Goal: Transaction & Acquisition: Purchase product/service

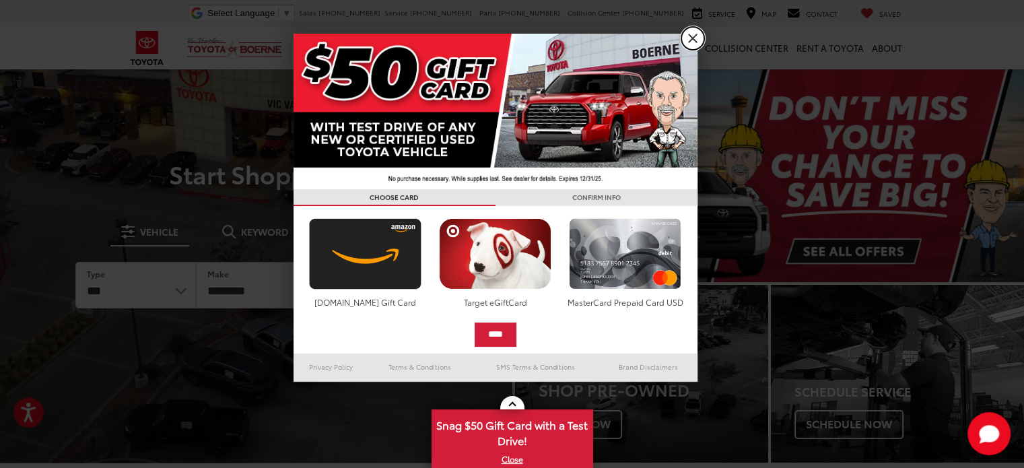
click at [695, 40] on link "X" at bounding box center [692, 38] width 23 height 23
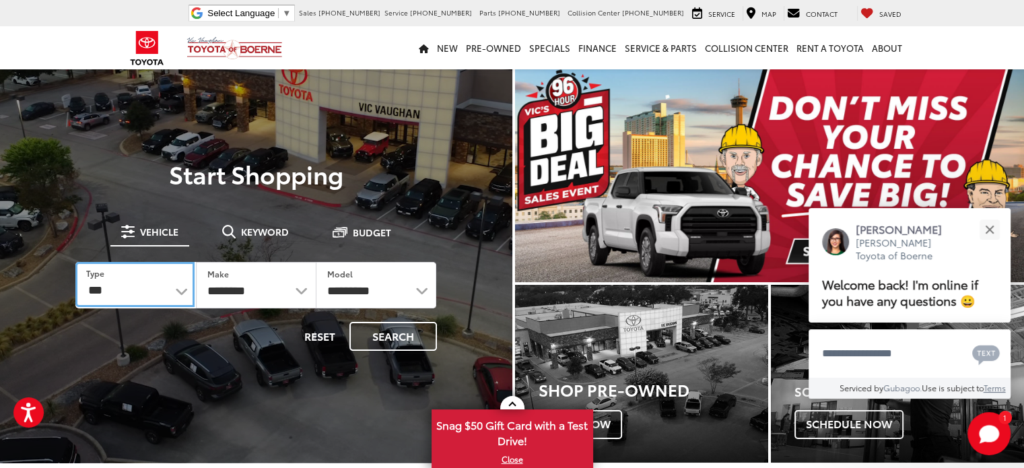
click at [180, 288] on select "*** *** **** *********" at bounding box center [134, 284] width 119 height 45
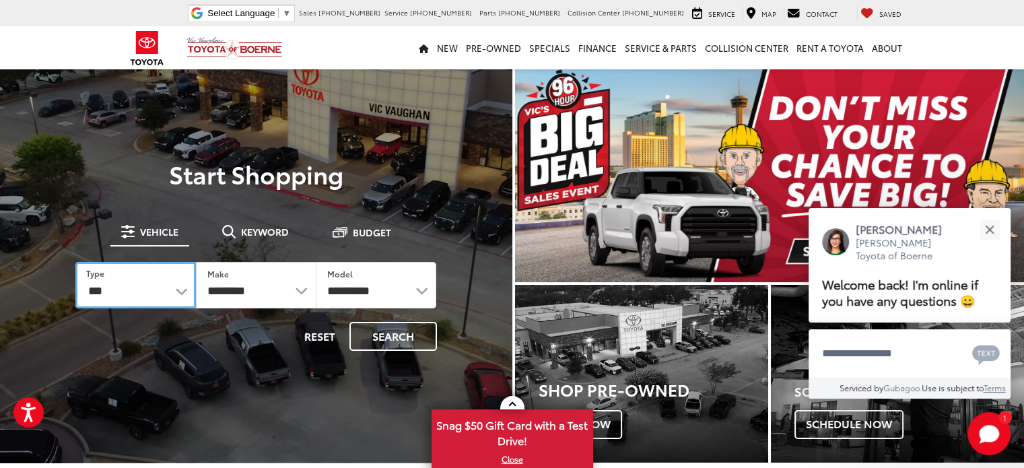
select select "******"
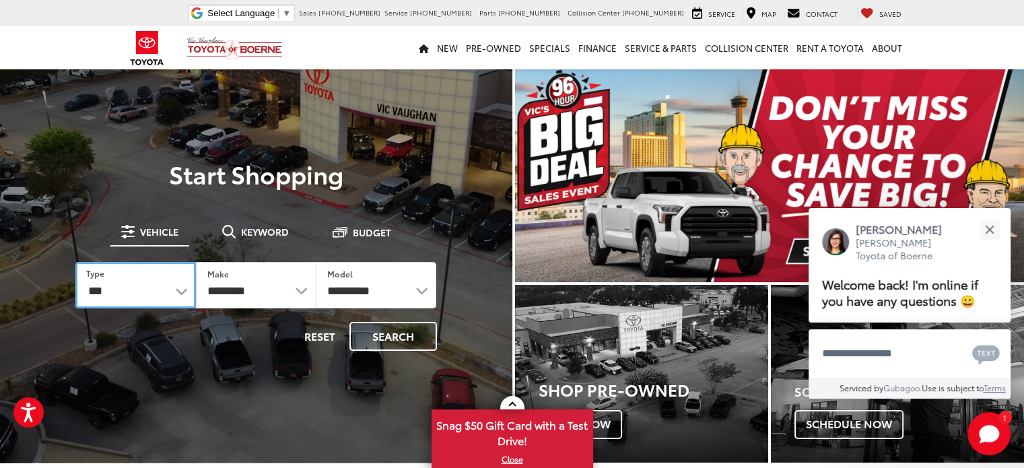
click at [75, 262] on select "*** *** **** *********" at bounding box center [135, 285] width 120 height 46
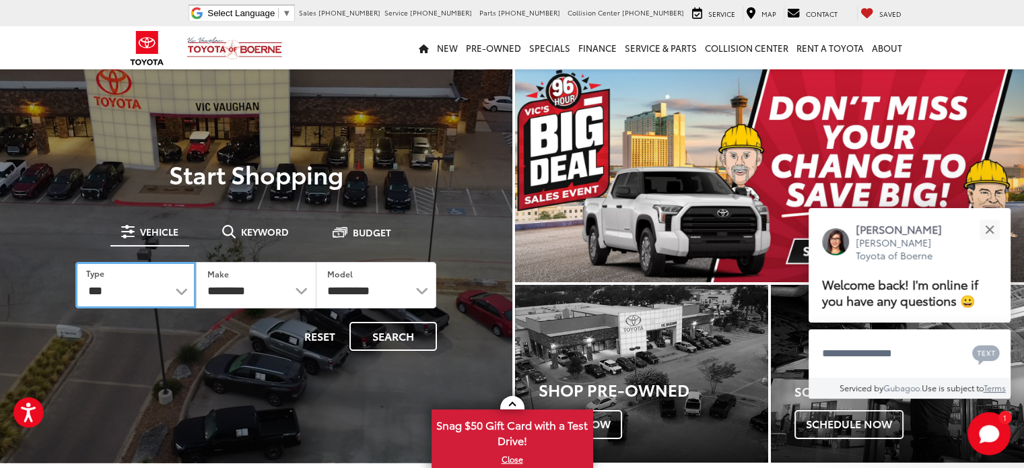
select select
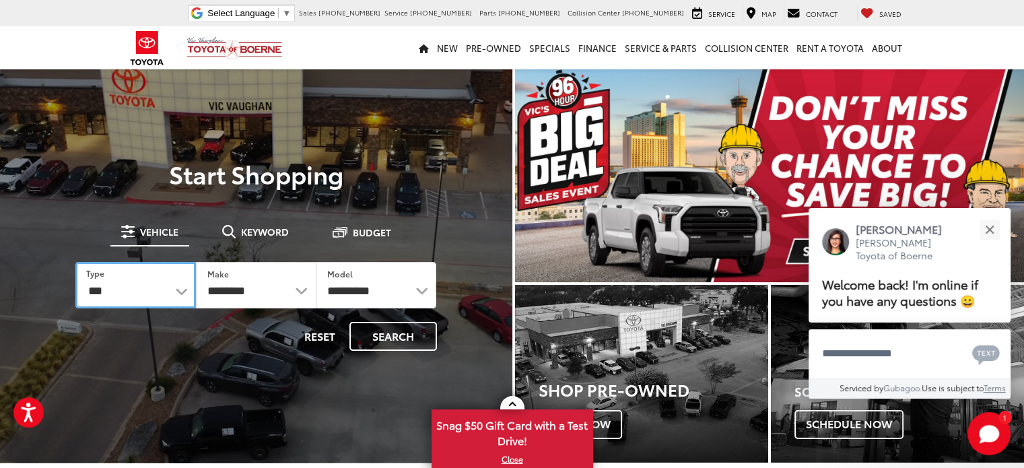
select select
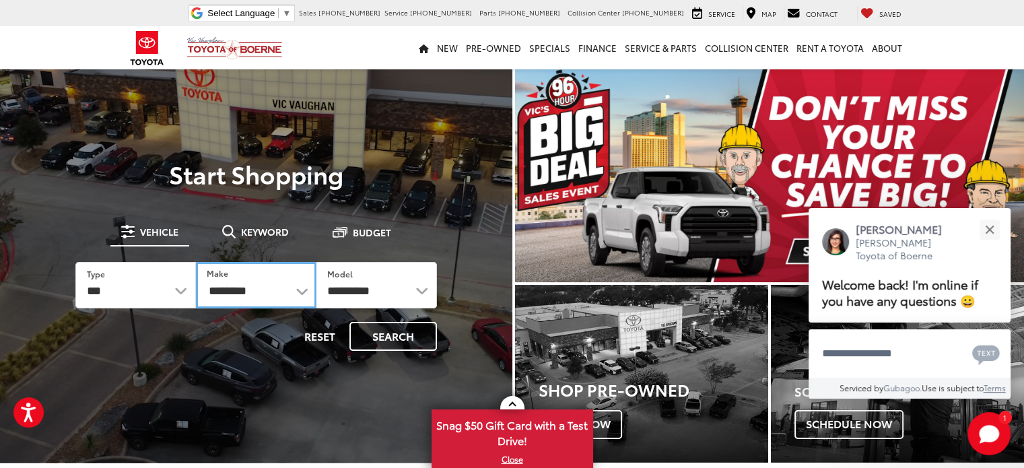
click at [302, 291] on select "**********" at bounding box center [256, 285] width 120 height 46
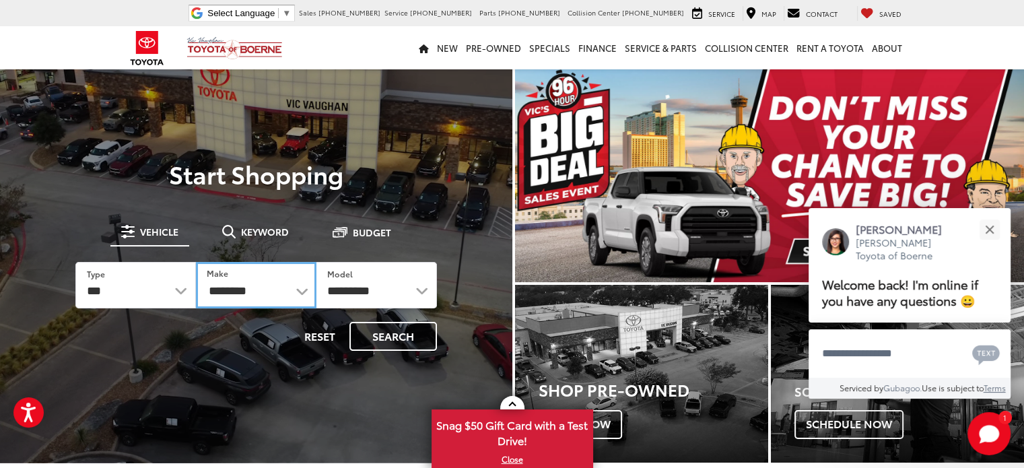
select select "******"
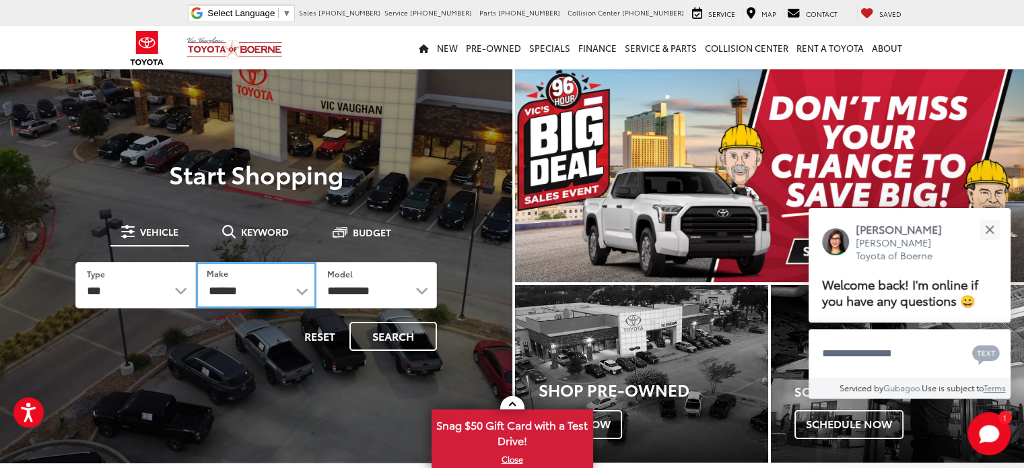
click at [196, 262] on select "**********" at bounding box center [256, 285] width 120 height 46
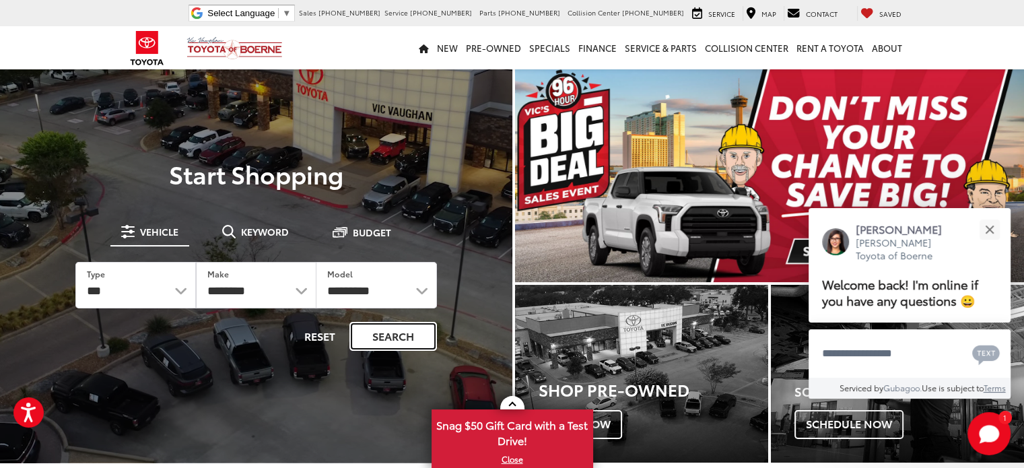
click at [404, 337] on button "Search" at bounding box center [393, 336] width 88 height 29
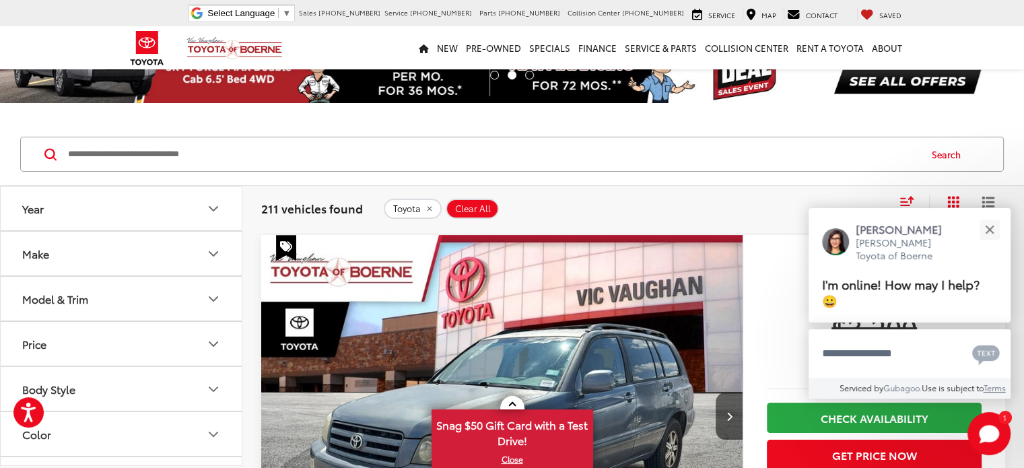
scroll to position [67, 0]
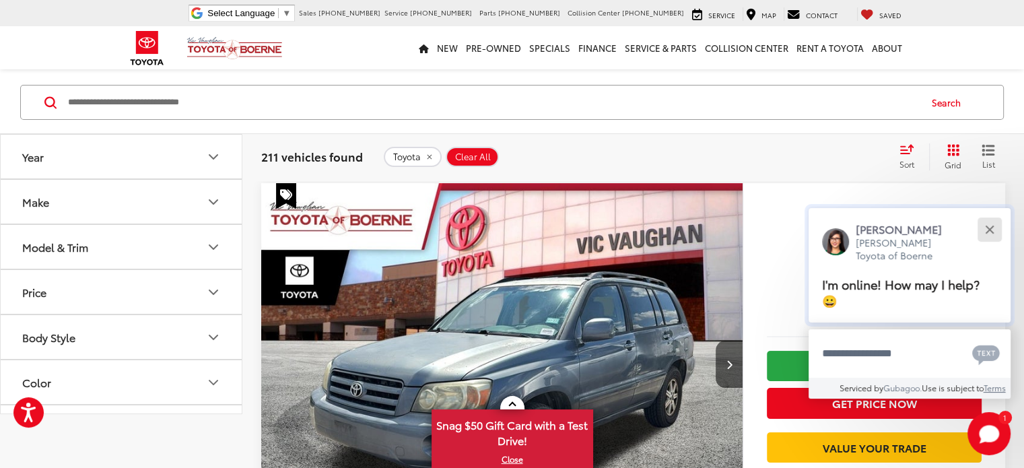
click at [999, 232] on button "Close" at bounding box center [989, 229] width 29 height 29
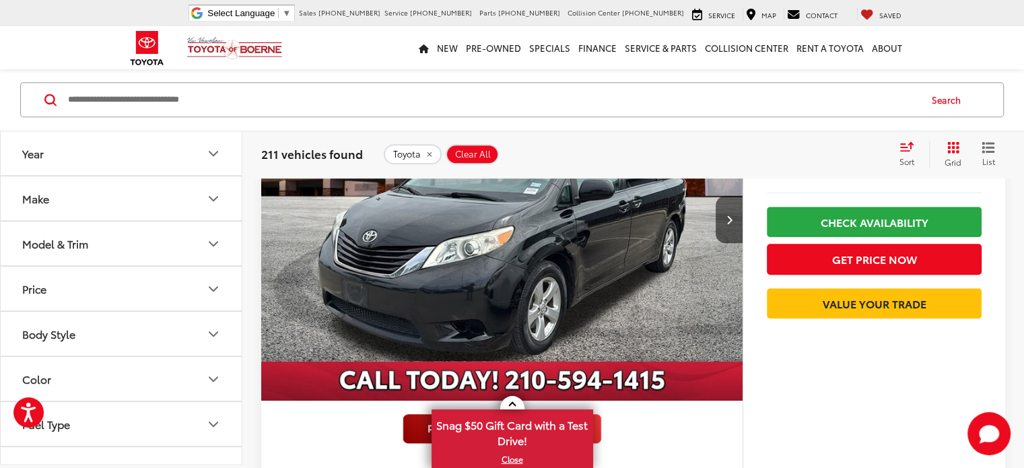
scroll to position [936, 0]
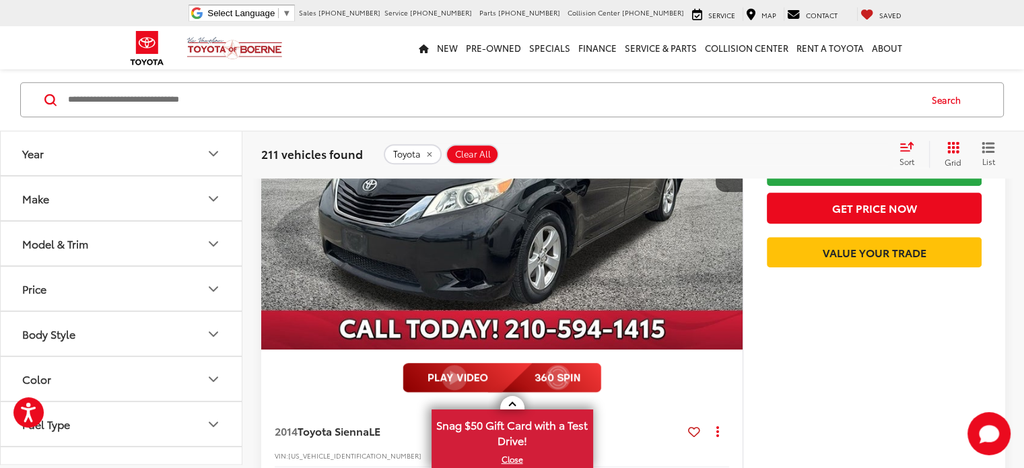
click at [212, 153] on icon "Year" at bounding box center [213, 153] width 16 height 16
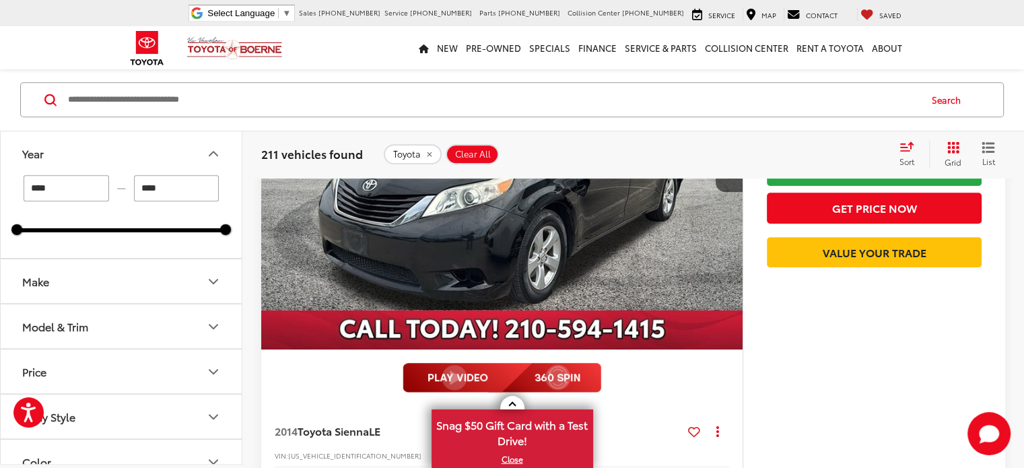
click at [62, 195] on input "****" at bounding box center [66, 189] width 85 height 26
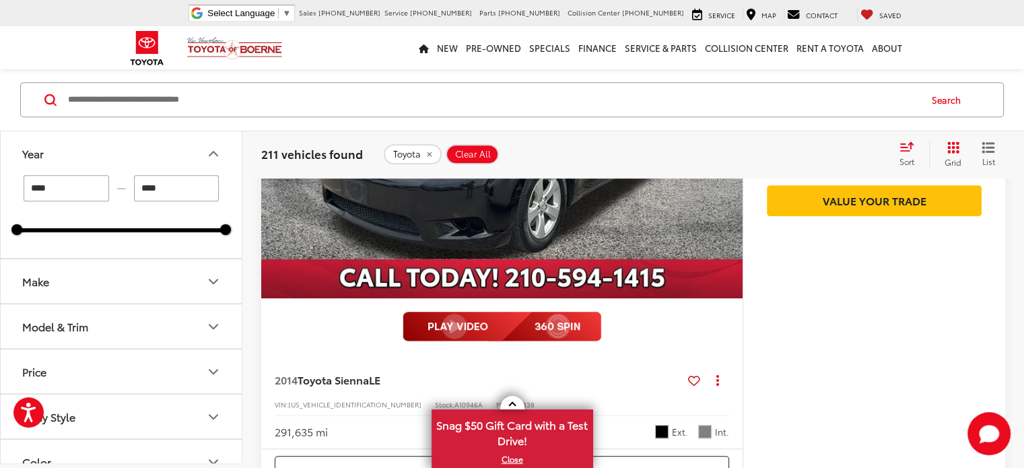
scroll to position [885, 0]
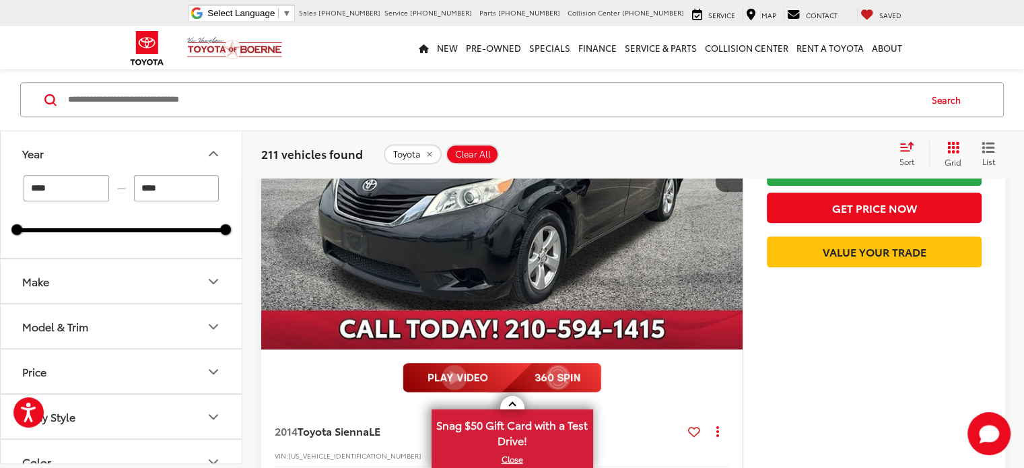
type input "****"
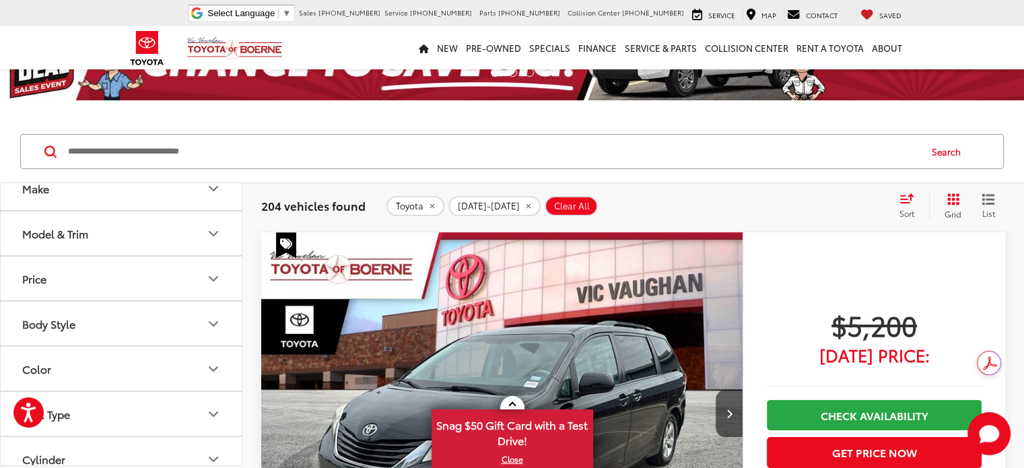
scroll to position [145, 0]
click at [215, 230] on icon "Model & Trim" at bounding box center [213, 234] width 16 height 16
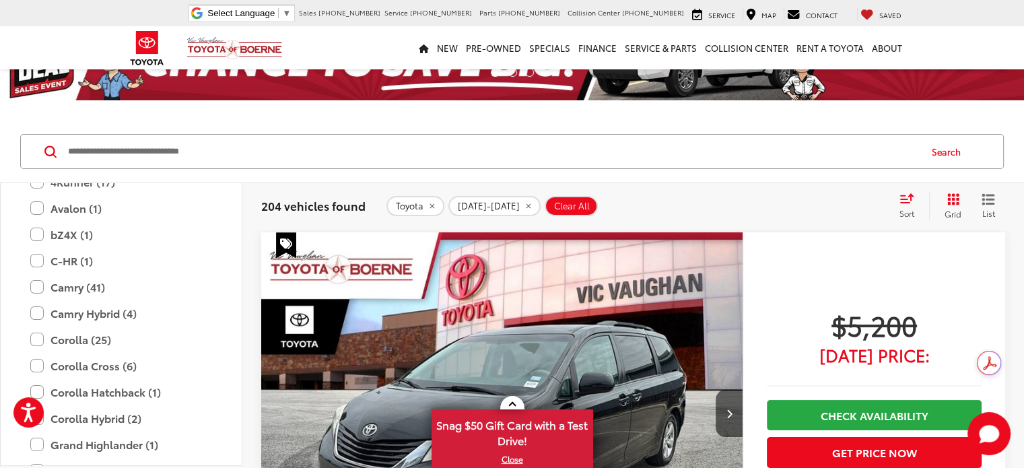
scroll to position [242, 0]
click at [36, 284] on label "Camry (41)" at bounding box center [121, 287] width 182 height 24
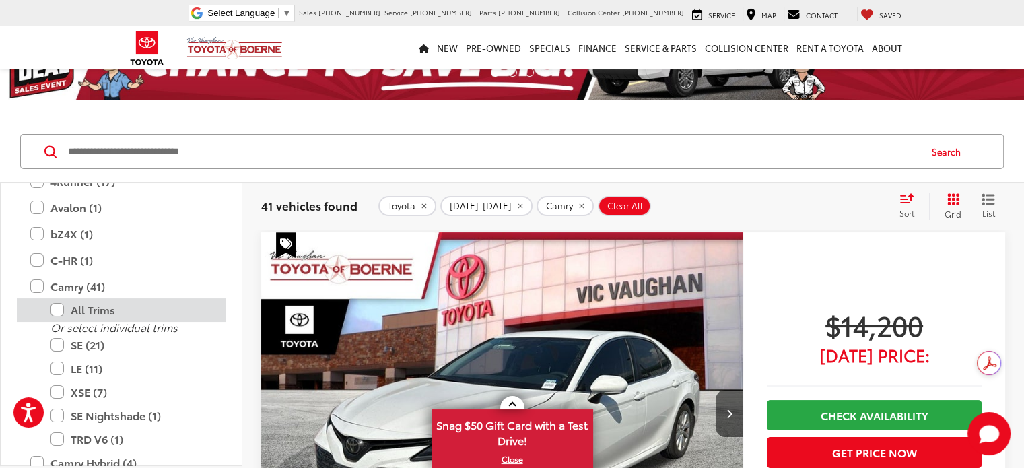
click at [57, 304] on label "All Trims" at bounding box center [131, 310] width 162 height 24
click at [56, 310] on label "All Trims" at bounding box center [131, 310] width 162 height 24
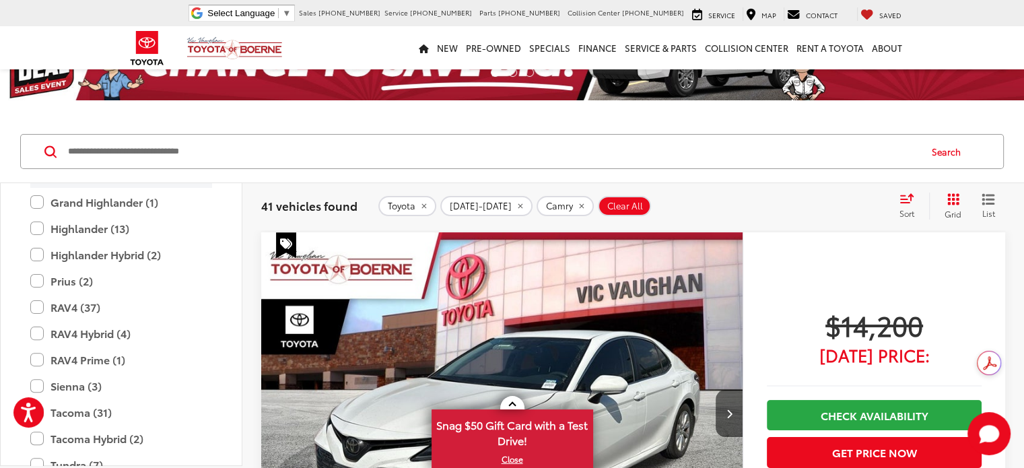
scroll to position [487, 0]
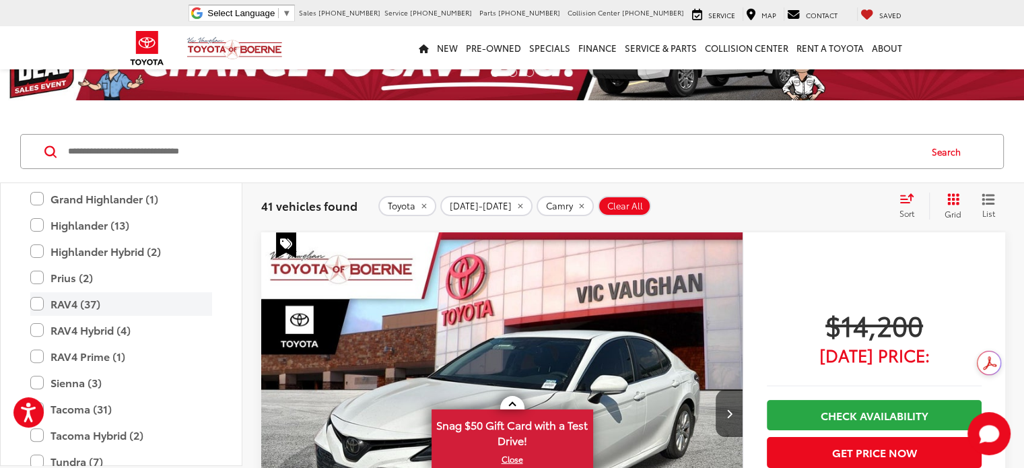
click at [36, 298] on label "RAV4 (37)" at bounding box center [121, 304] width 182 height 24
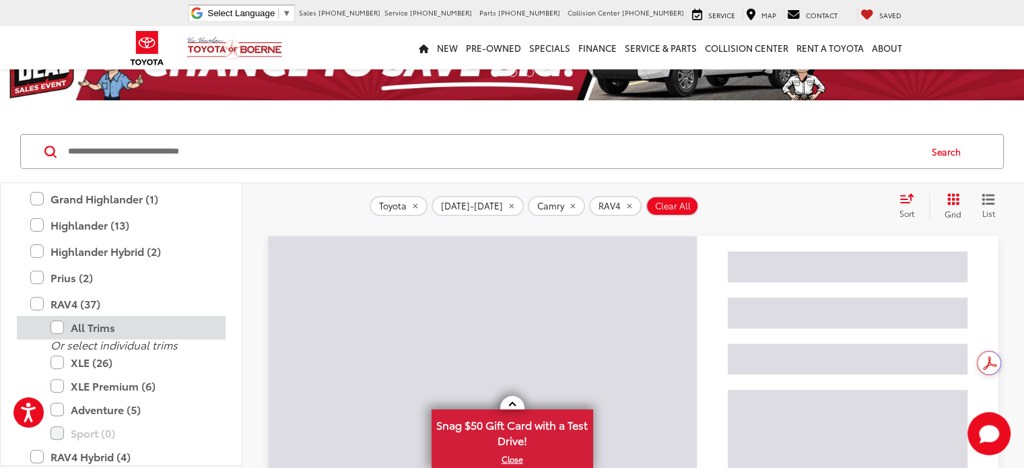
click at [59, 326] on label "All Trims" at bounding box center [131, 328] width 162 height 24
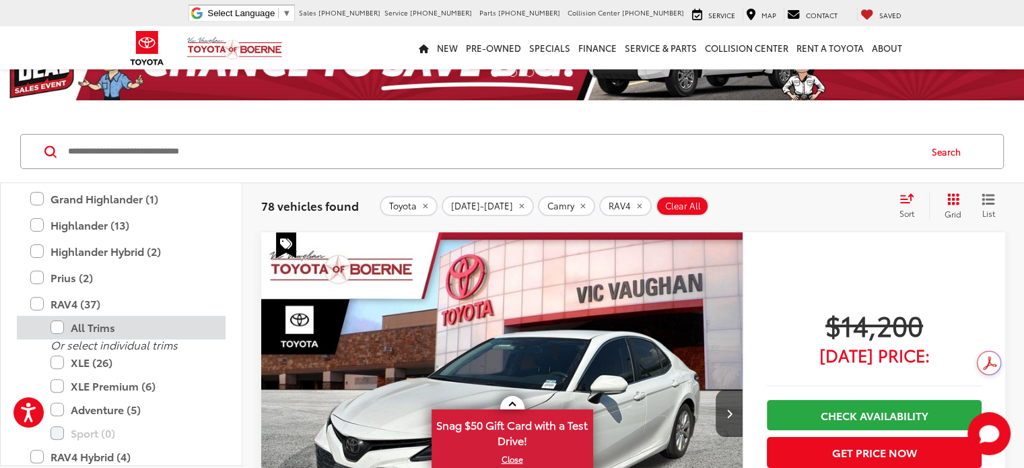
click at [59, 326] on label "All Trims" at bounding box center [131, 328] width 162 height 24
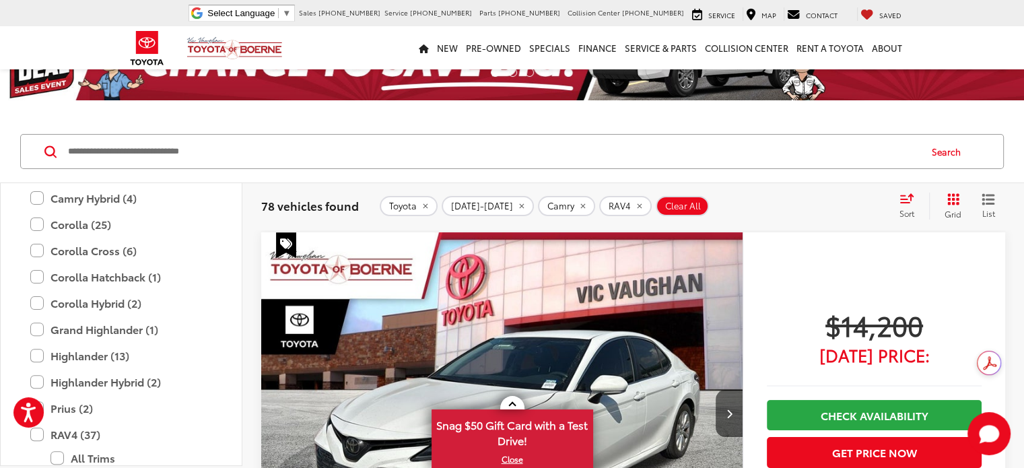
scroll to position [508, 0]
click at [38, 302] on label "Corolla Hybrid (2)" at bounding box center [121, 302] width 182 height 24
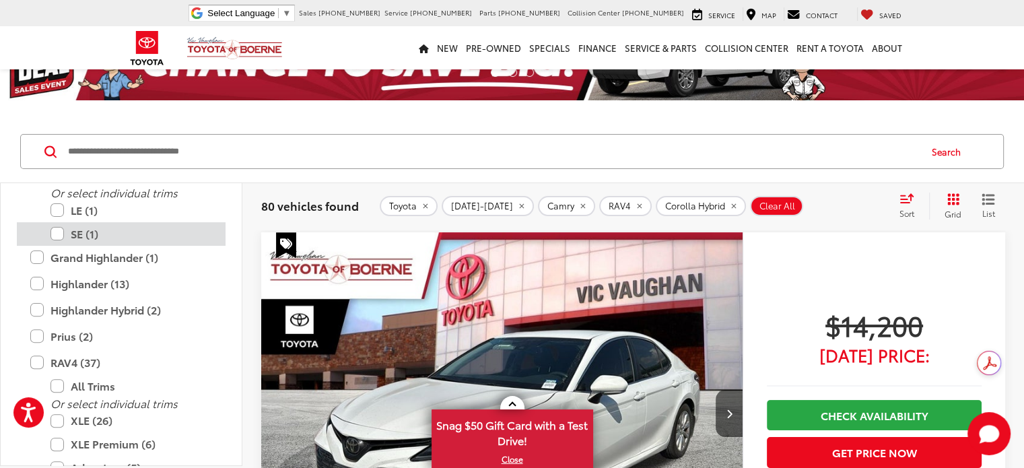
scroll to position [510, 0]
click at [38, 279] on label "Highlander (13)" at bounding box center [121, 283] width 182 height 24
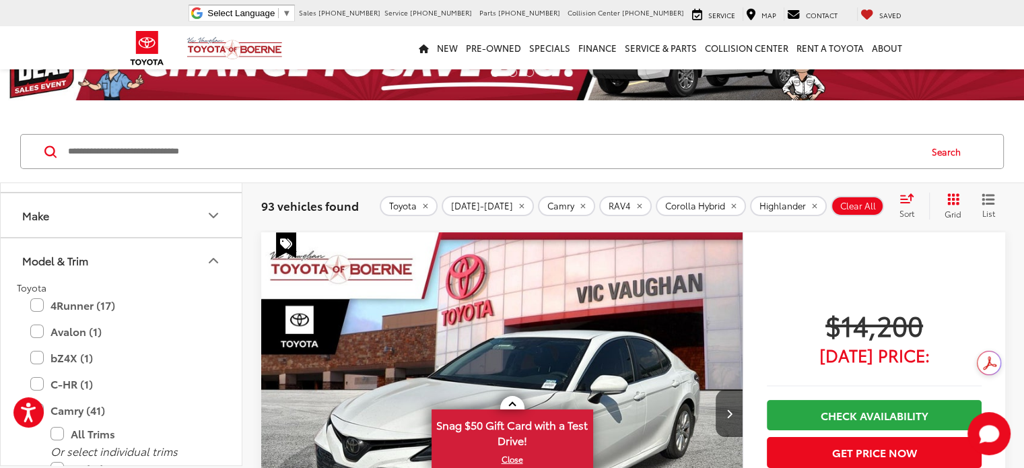
scroll to position [116, 0]
click at [36, 331] on label "Avalon (1)" at bounding box center [121, 334] width 182 height 24
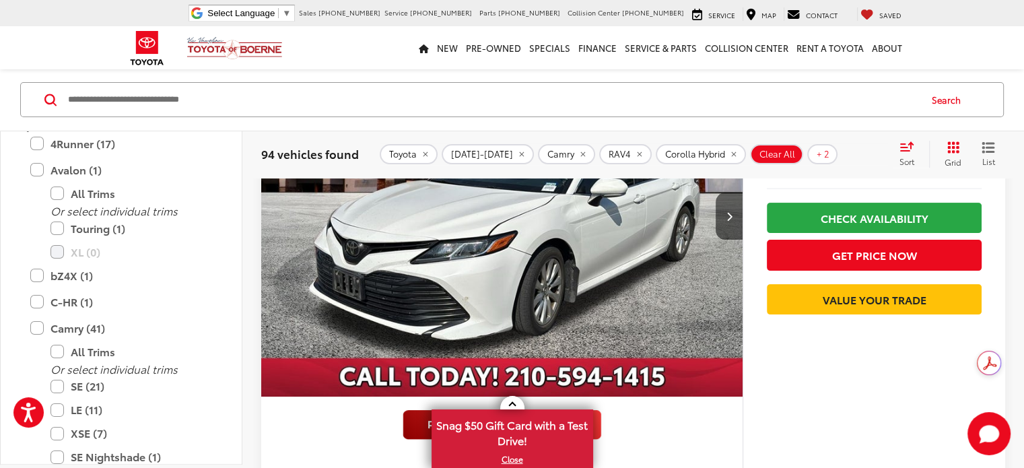
scroll to position [229, 0]
click at [39, 300] on label "C-HR (1)" at bounding box center [121, 301] width 182 height 24
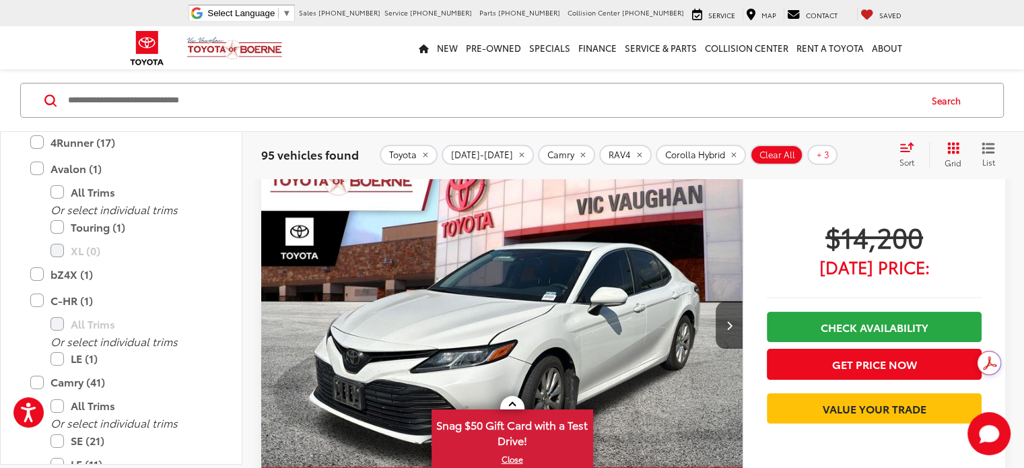
scroll to position [166, 0]
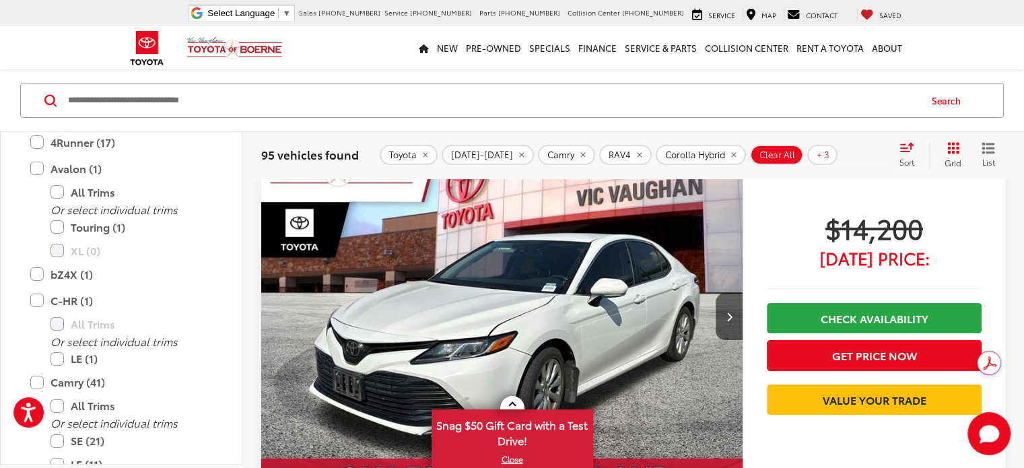
click at [953, 148] on icon "Grid View" at bounding box center [953, 148] width 12 height 12
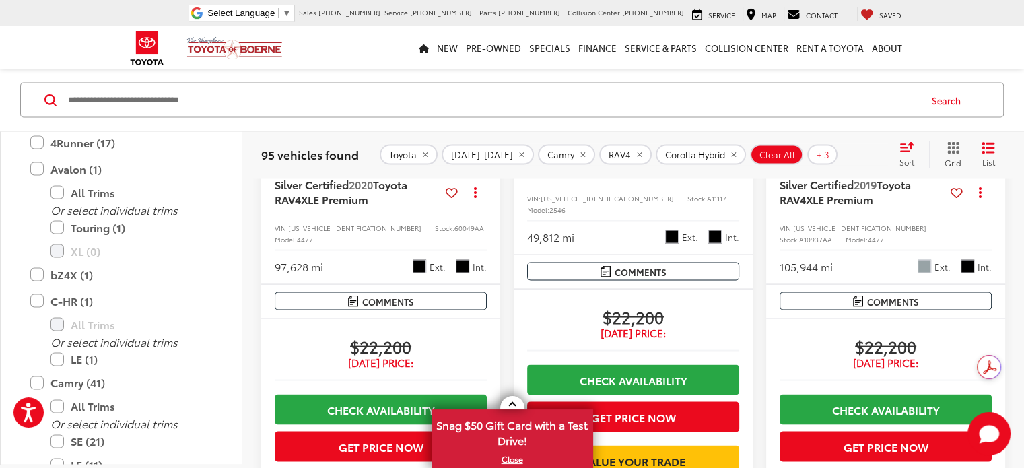
scroll to position [2615, 0]
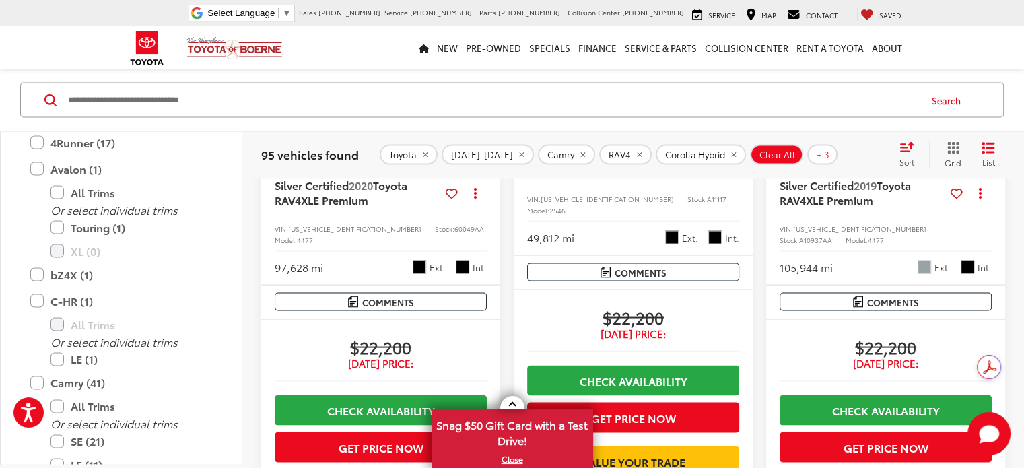
click at [956, 194] on icon at bounding box center [956, 193] width 12 height 1
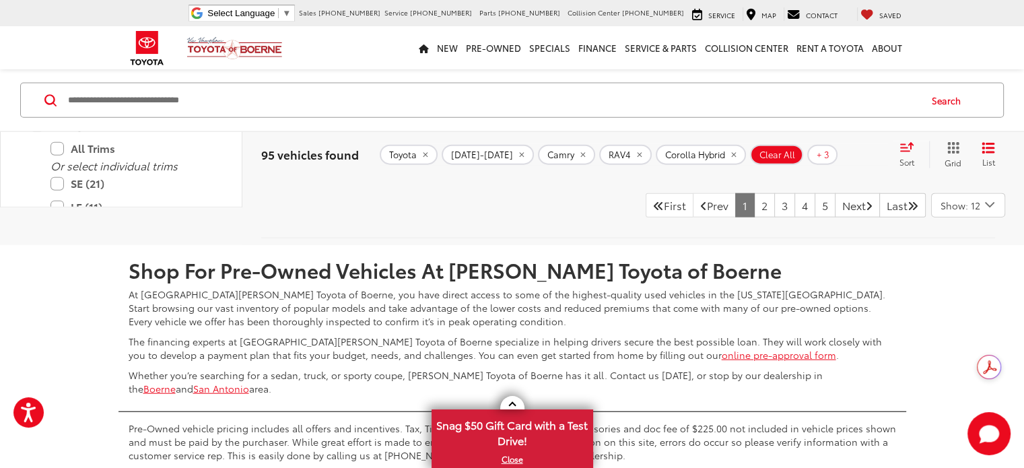
scroll to position [3133, 0]
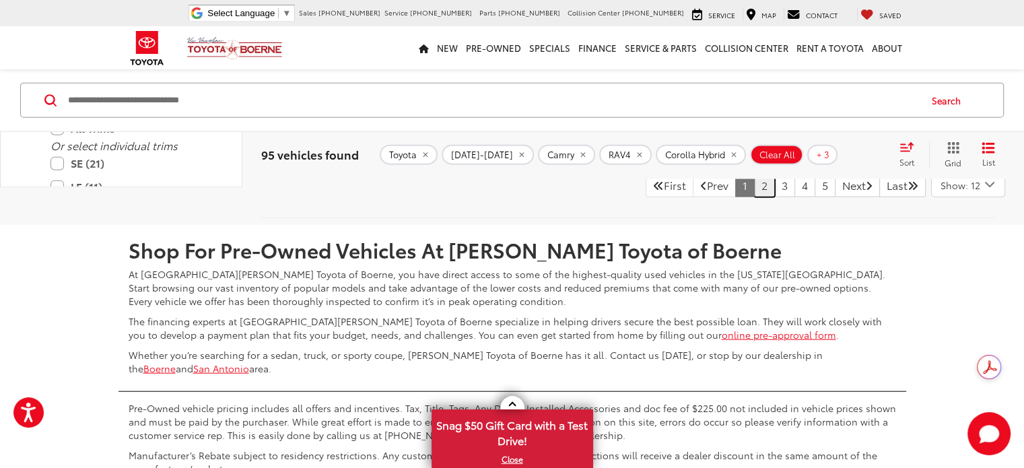
click at [754, 197] on link "2" at bounding box center [764, 185] width 21 height 24
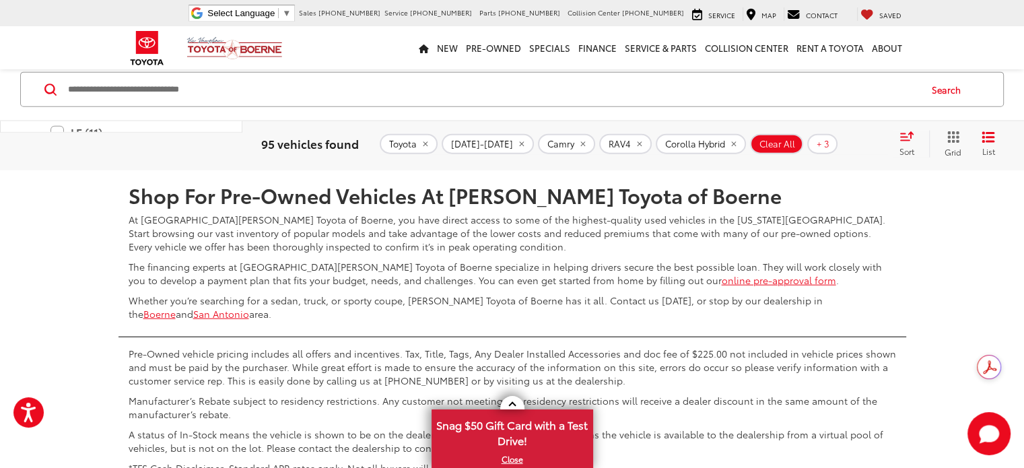
scroll to position [3220, 0]
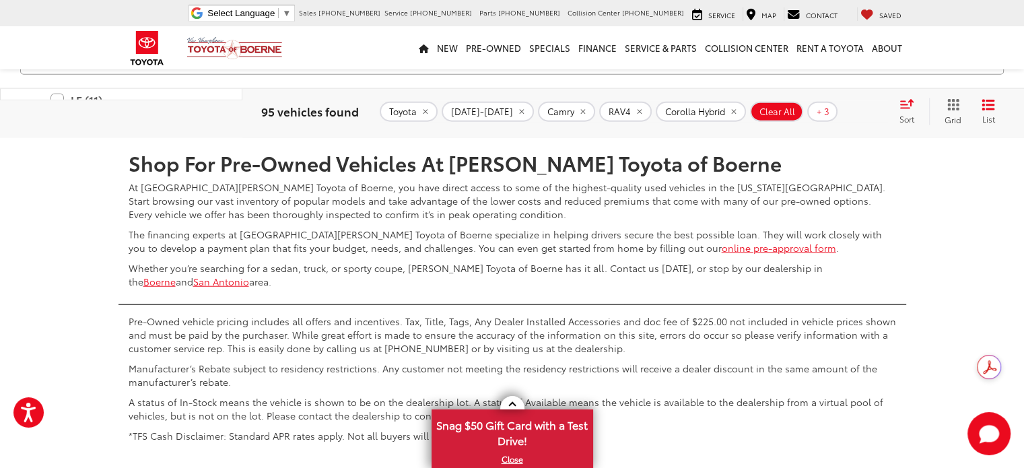
click at [774, 110] on link "3" at bounding box center [784, 98] width 21 height 24
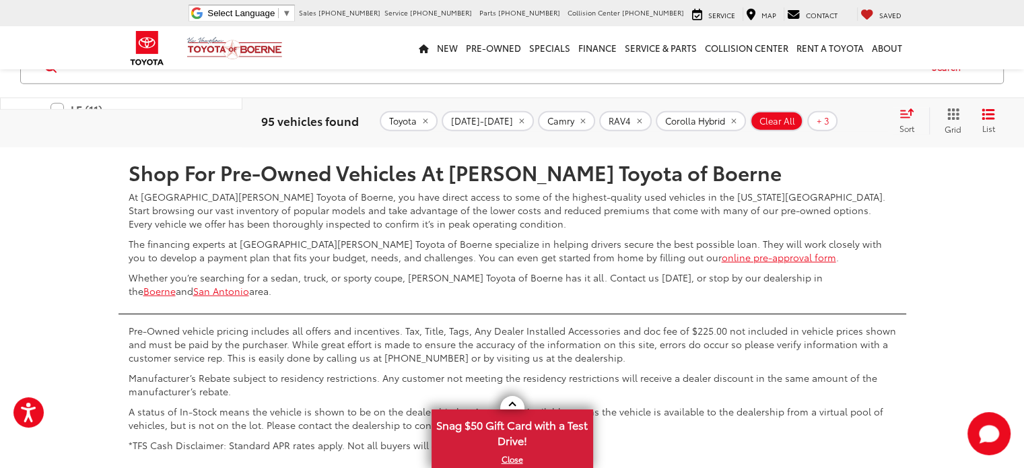
scroll to position [3279, 0]
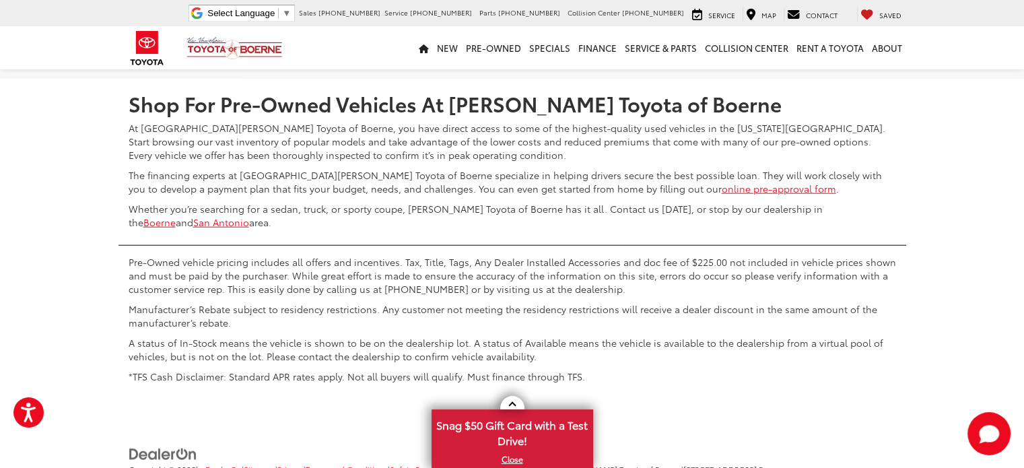
click at [794, 51] on link "4" at bounding box center [804, 39] width 21 height 24
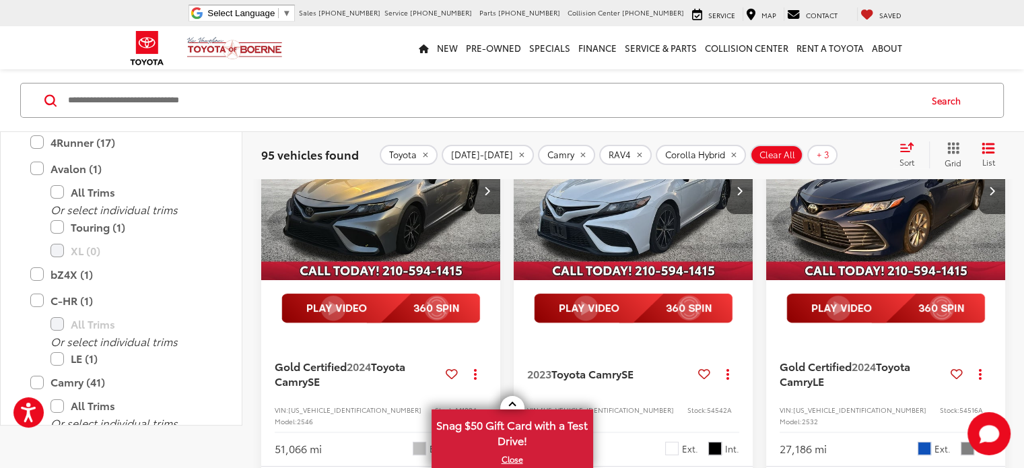
scroll to position [81, 0]
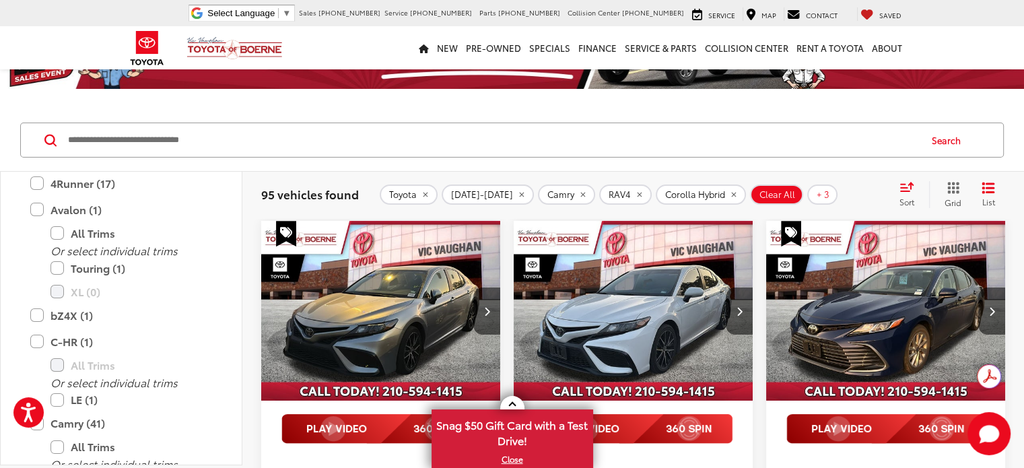
click at [902, 325] on img "2024 Toyota Camry LE 0" at bounding box center [885, 311] width 241 height 181
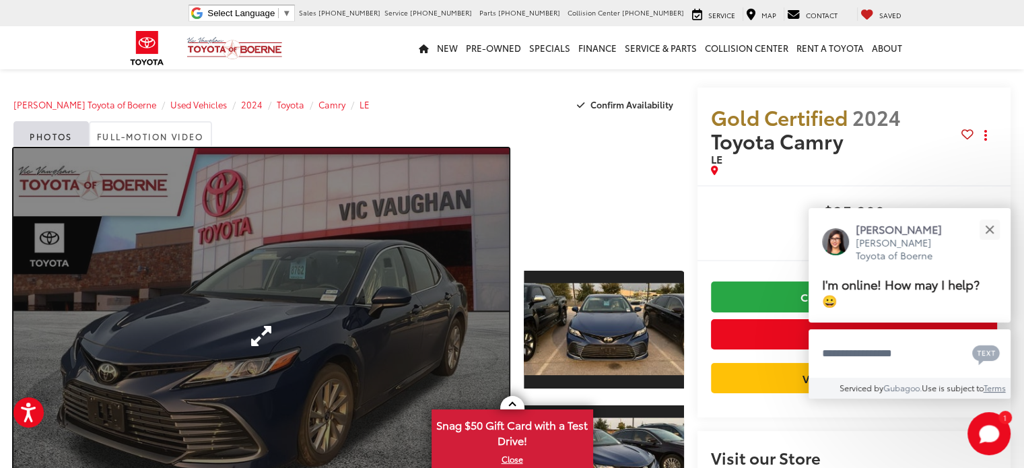
click at [254, 337] on link "Expand Photo 0" at bounding box center [260, 336] width 495 height 376
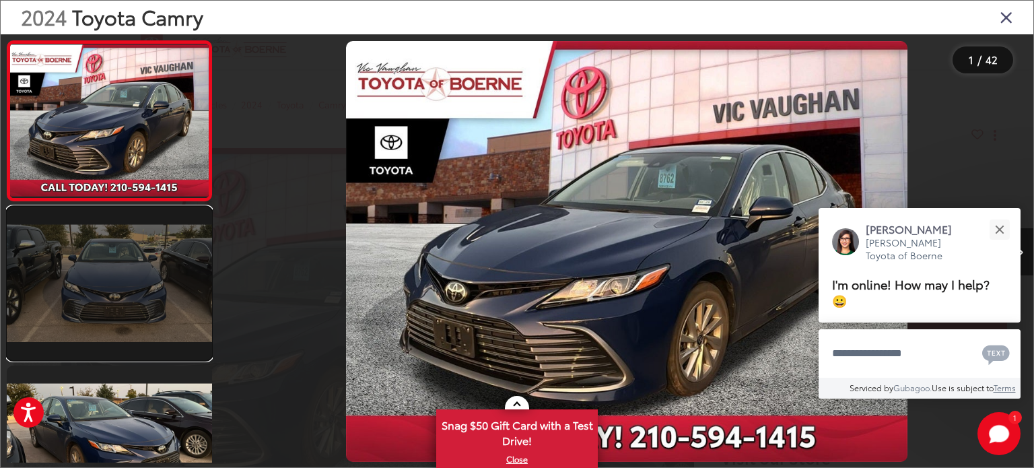
click at [124, 309] on link at bounding box center [109, 284] width 205 height 154
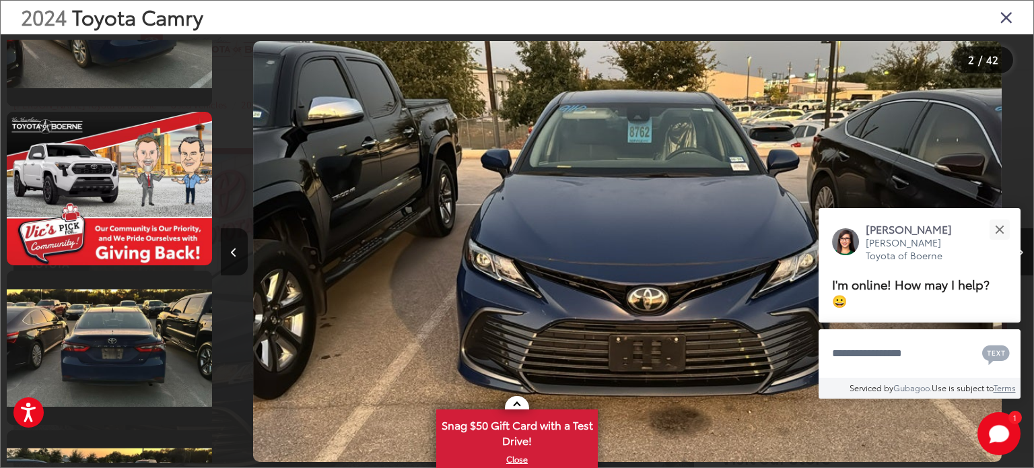
scroll to position [3918, 0]
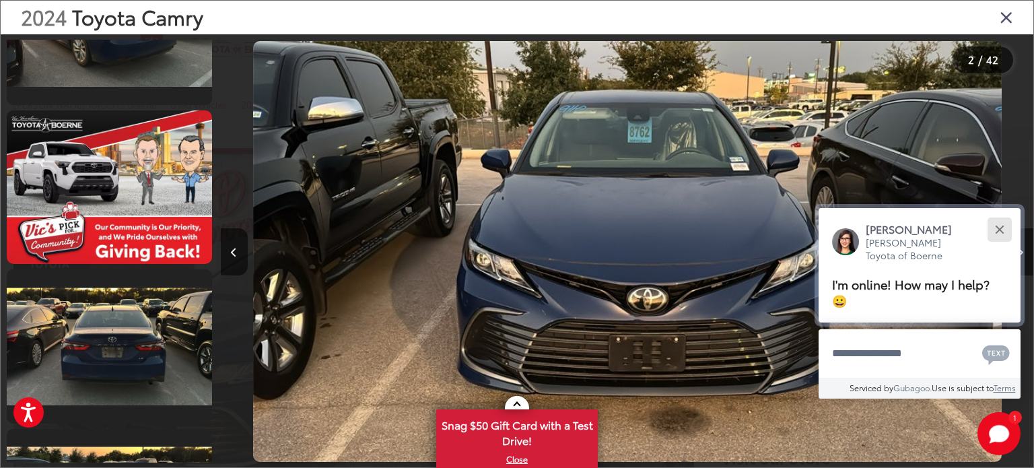
click at [999, 228] on div "Close" at bounding box center [999, 229] width 9 height 9
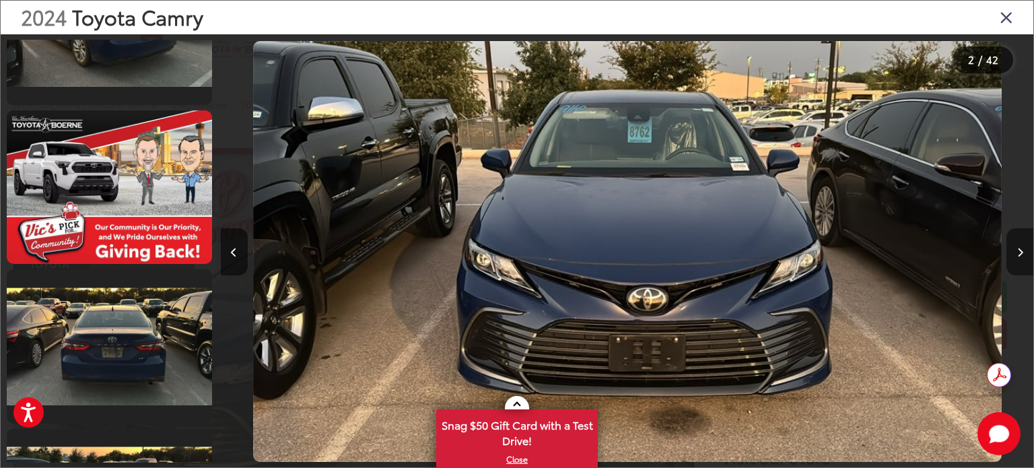
click at [1018, 244] on button "Next image" at bounding box center [1019, 251] width 27 height 47
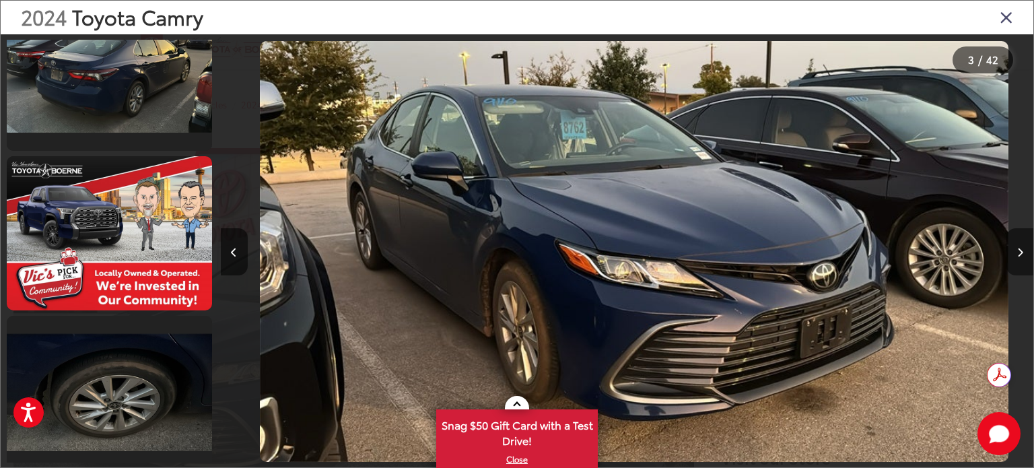
scroll to position [0, 1626]
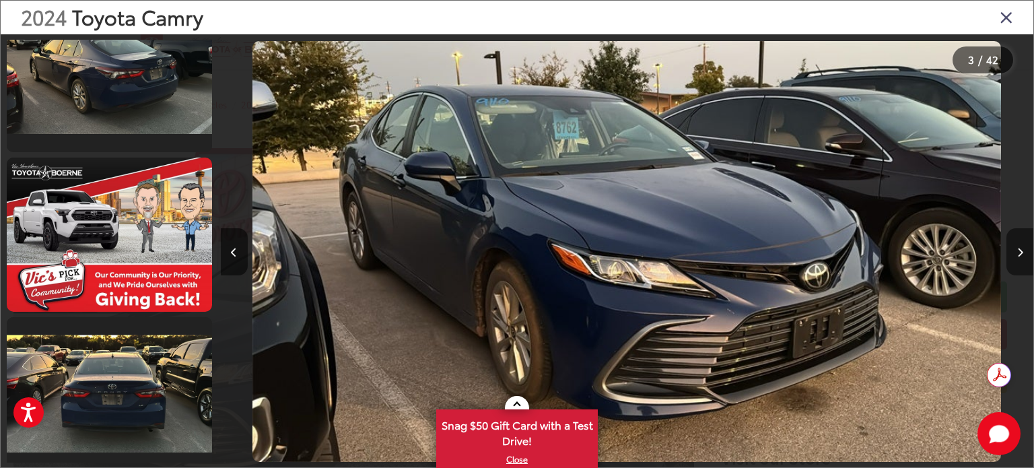
click at [1018, 244] on button "Next image" at bounding box center [1019, 251] width 27 height 47
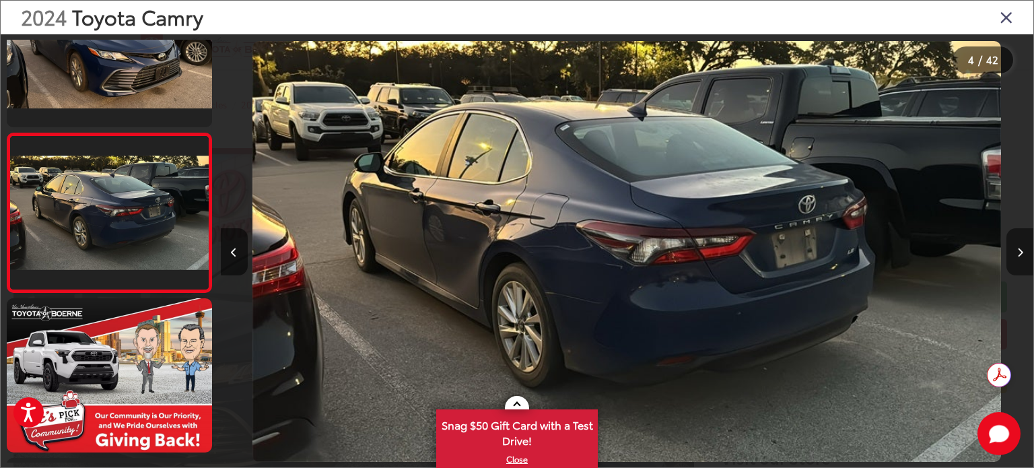
click at [1018, 244] on button "Next image" at bounding box center [1019, 251] width 27 height 47
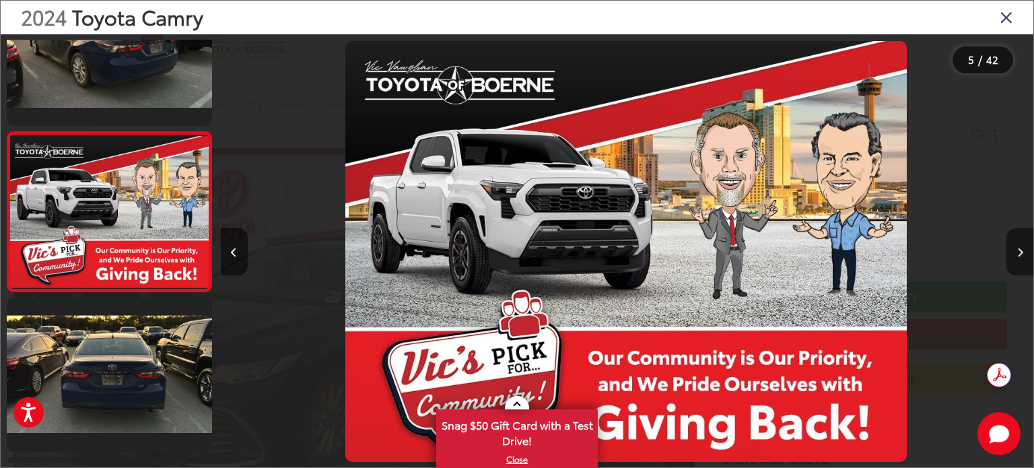
click at [1018, 244] on button "Next image" at bounding box center [1019, 251] width 27 height 47
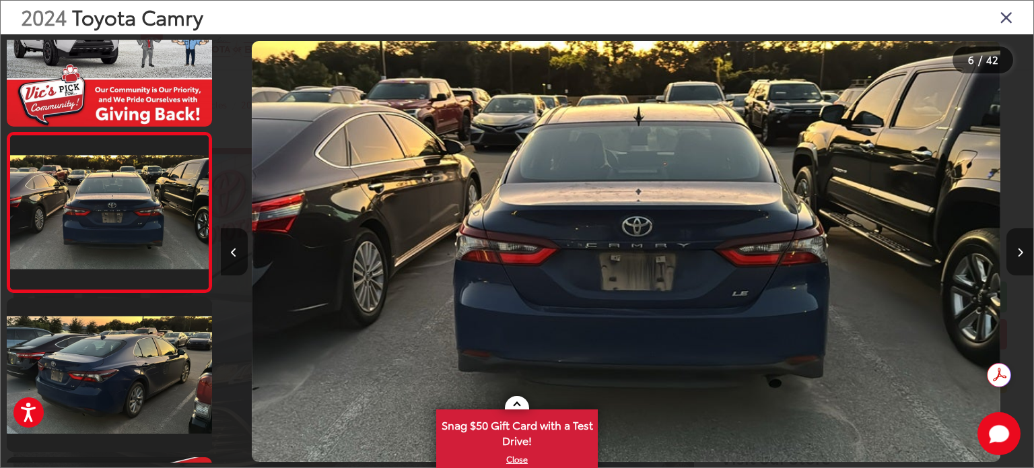
click at [1018, 244] on button "Next image" at bounding box center [1019, 251] width 27 height 47
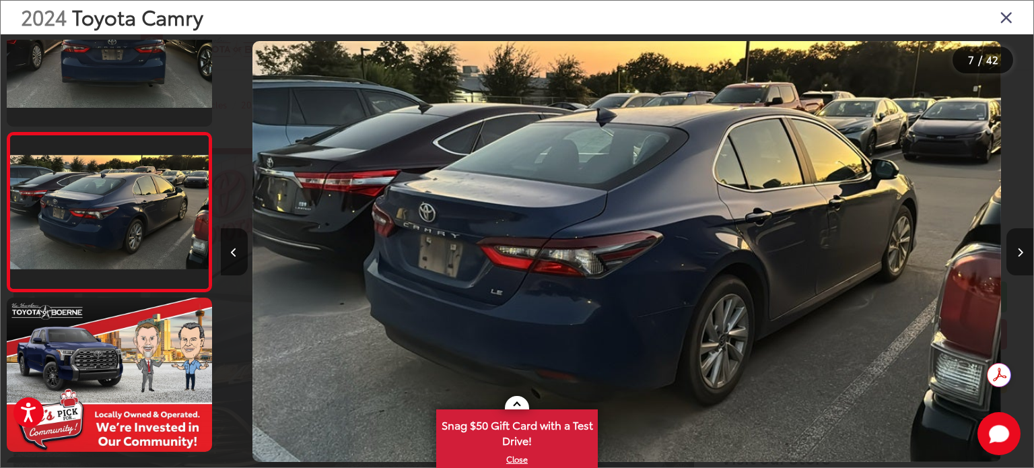
click at [1018, 244] on button "Next image" at bounding box center [1019, 251] width 27 height 47
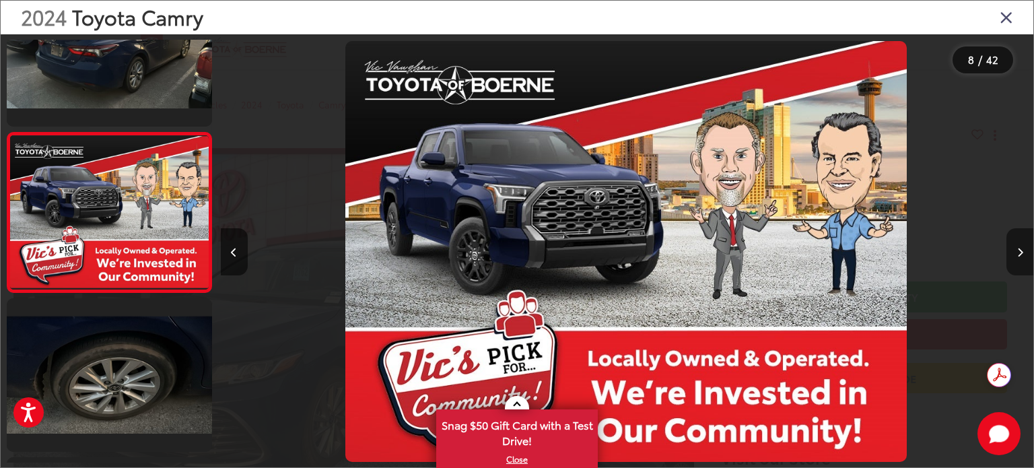
click at [1018, 244] on button "Next image" at bounding box center [1019, 251] width 27 height 47
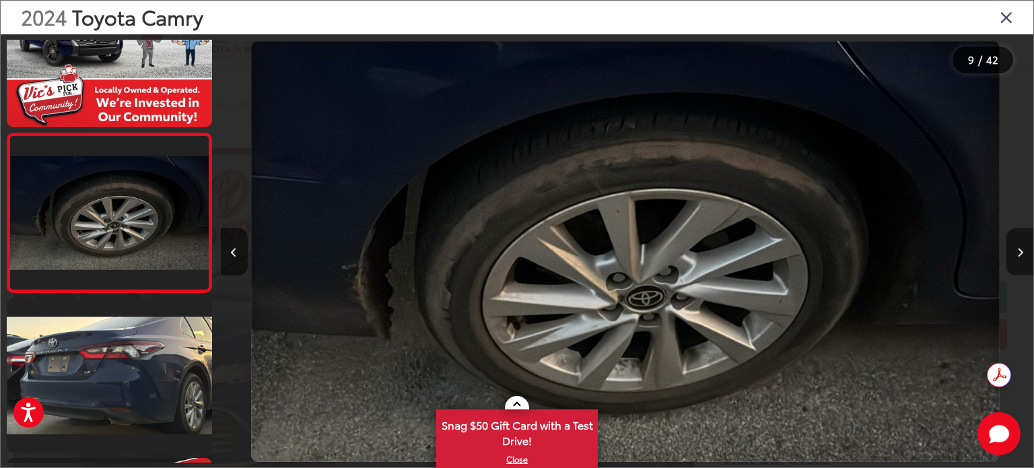
click at [1018, 244] on button "Next image" at bounding box center [1019, 251] width 27 height 47
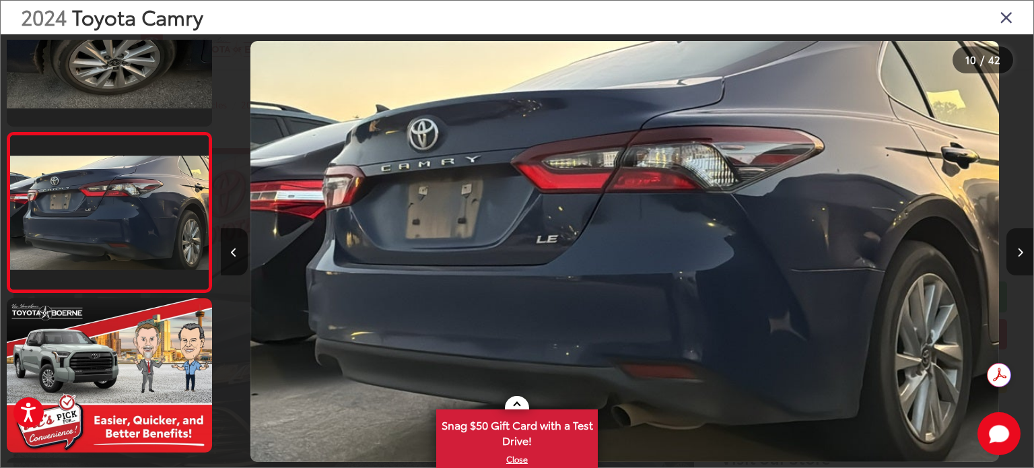
click at [1018, 244] on button "Next image" at bounding box center [1019, 251] width 27 height 47
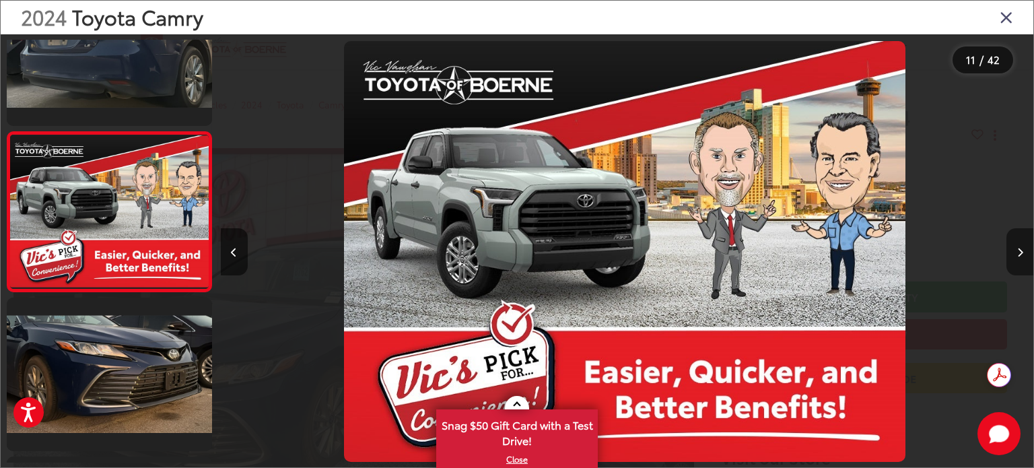
click at [1018, 244] on button "Next image" at bounding box center [1019, 251] width 27 height 47
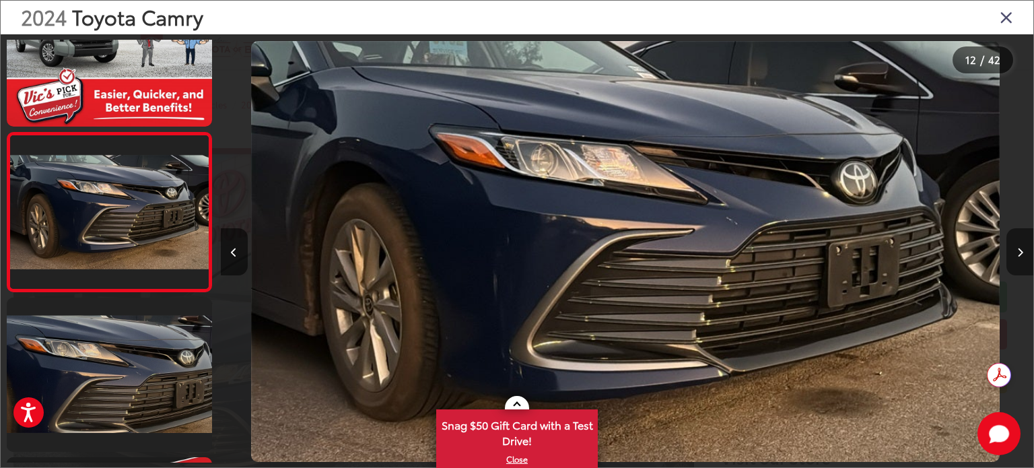
click at [1018, 244] on button "Next image" at bounding box center [1019, 251] width 27 height 47
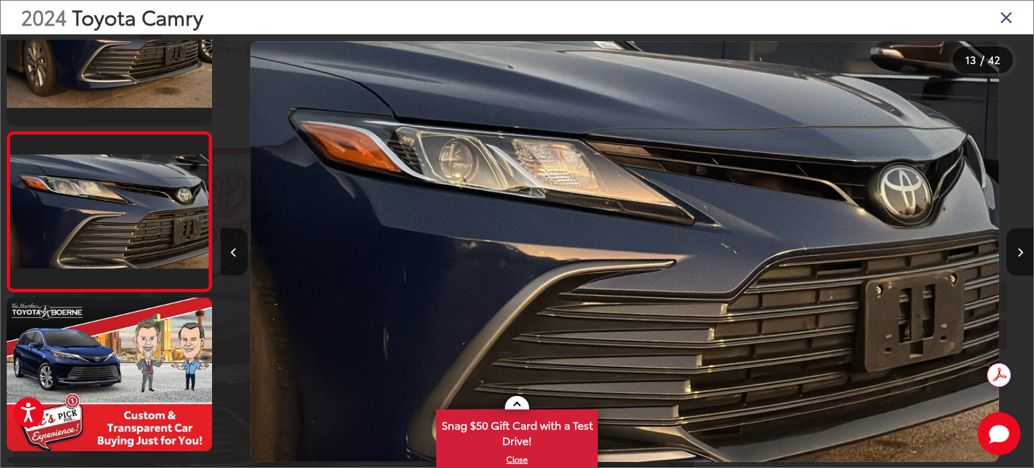
click at [1007, 18] on icon "Close gallery" at bounding box center [1006, 17] width 13 height 18
